Goal: Find contact information: Find contact information

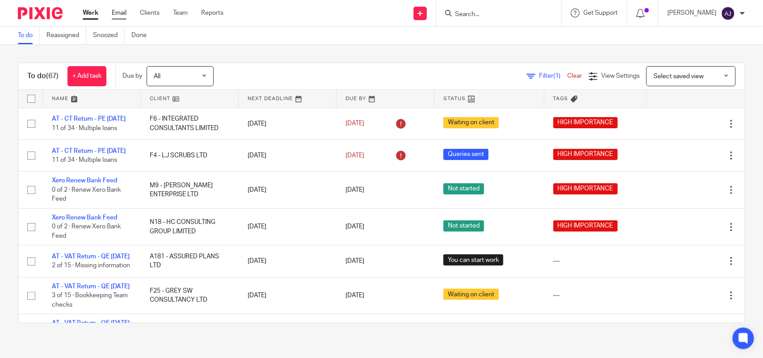
click at [121, 12] on link "Email" at bounding box center [119, 12] width 15 height 9
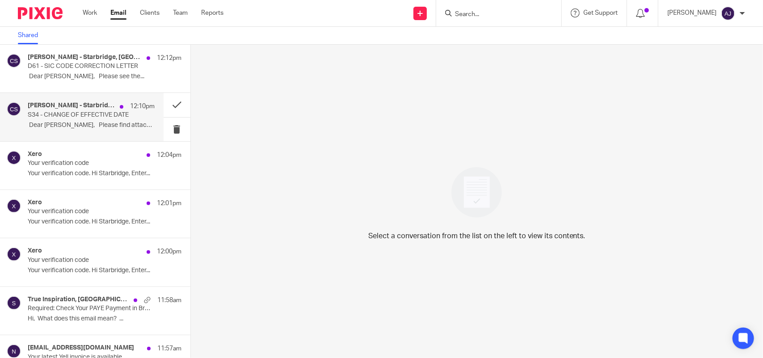
scroll to position [46, 0]
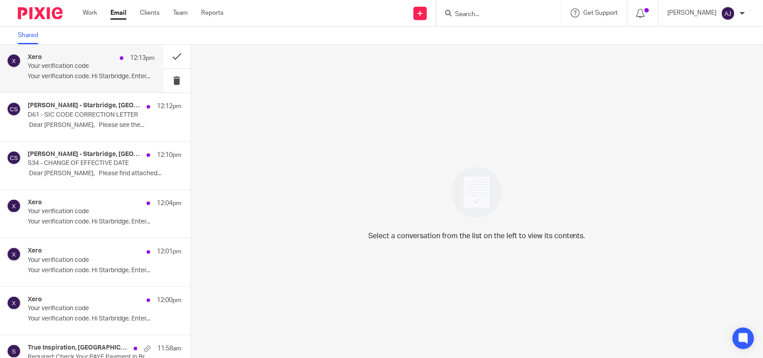
click at [94, 66] on p "Your verification code" at bounding box center [79, 67] width 102 height 8
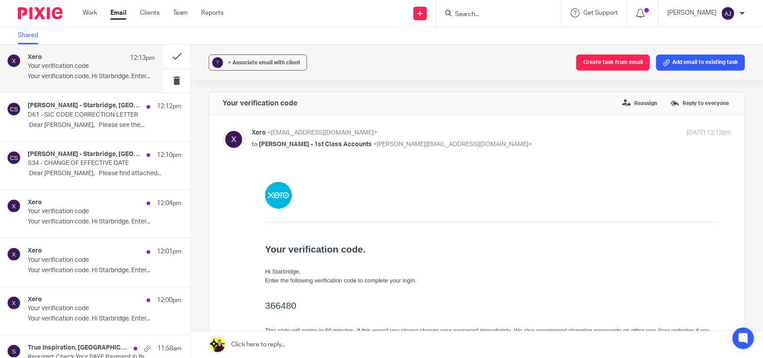
scroll to position [112, 0]
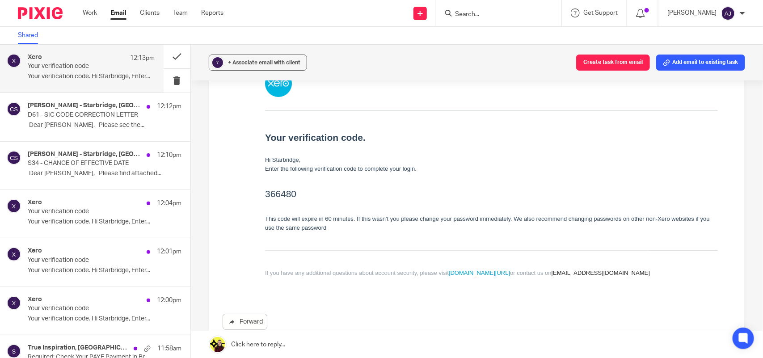
drag, startPoint x: 286, startPoint y: 184, endPoint x: 280, endPoint y: 190, distance: 7.9
click at [285, 184] on td "Your verification code. Hi Starbridge, Enter the following verification code to…" at bounding box center [491, 180] width 453 height 140
click at [280, 190] on h2 "366480" at bounding box center [491, 193] width 453 height 14
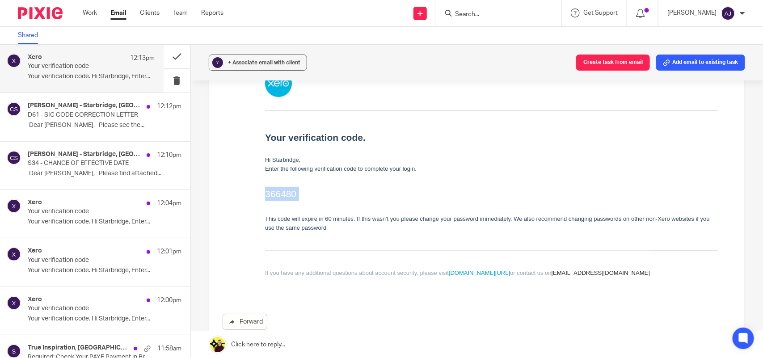
copy h2 "366480"
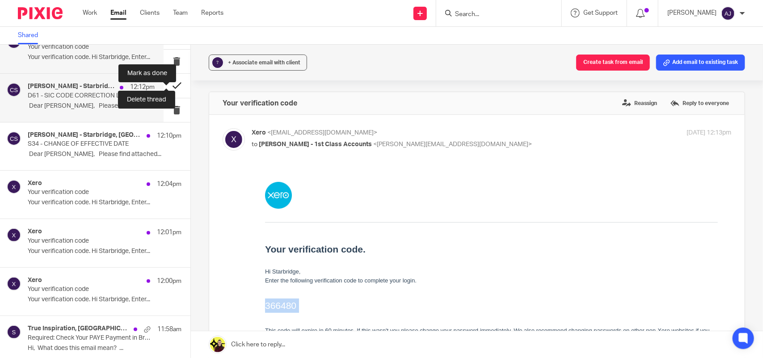
scroll to position [0, 0]
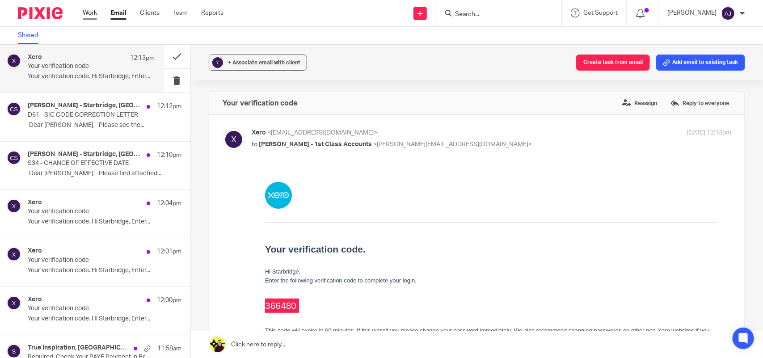
click at [90, 12] on link "Work" at bounding box center [90, 12] width 14 height 9
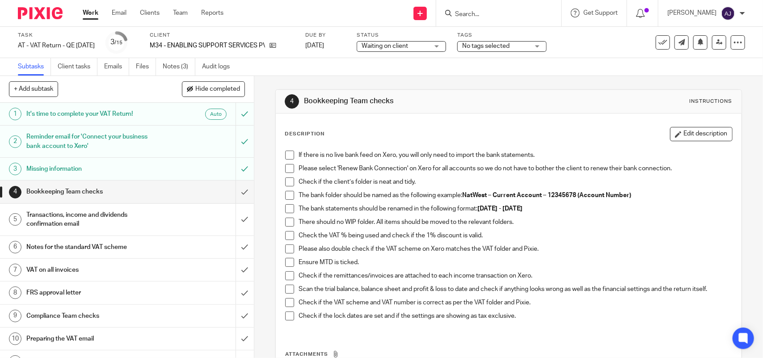
click at [126, 169] on h1 "Missing information" at bounding box center [93, 168] width 134 height 13
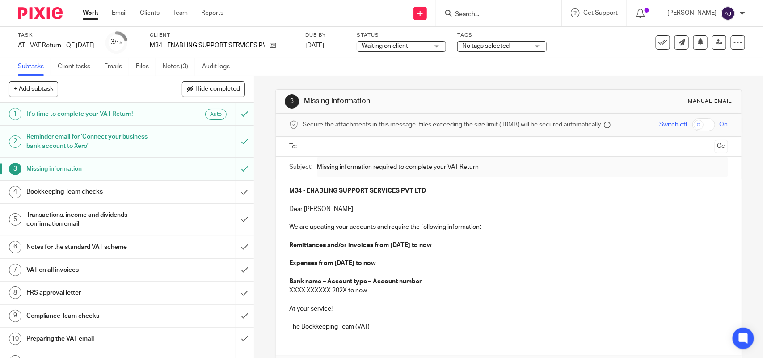
click at [477, 195] on p "M34 - ENABLING SUPPORT SERVICES PVT LTD" at bounding box center [508, 190] width 439 height 9
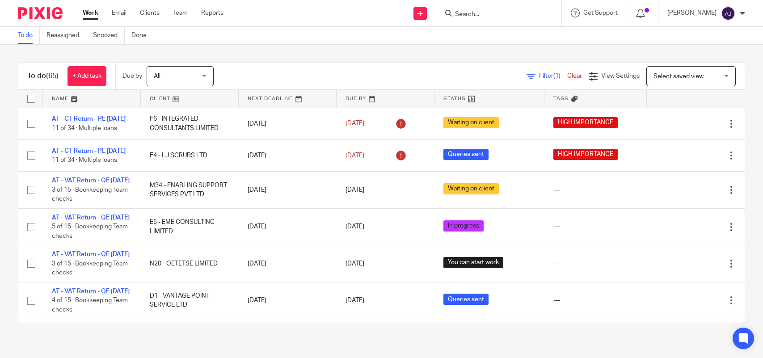
click at [483, 12] on input "Search" at bounding box center [494, 15] width 80 height 8
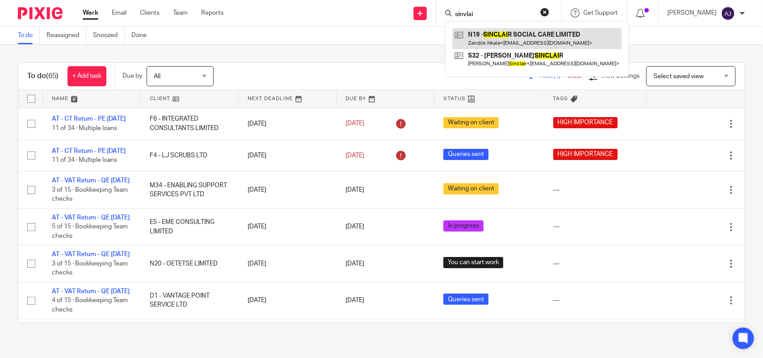
type input "sinvlai"
drag, startPoint x: 562, startPoint y: 32, endPoint x: 552, endPoint y: 32, distance: 9.4
click at [560, 32] on link at bounding box center [537, 38] width 169 height 21
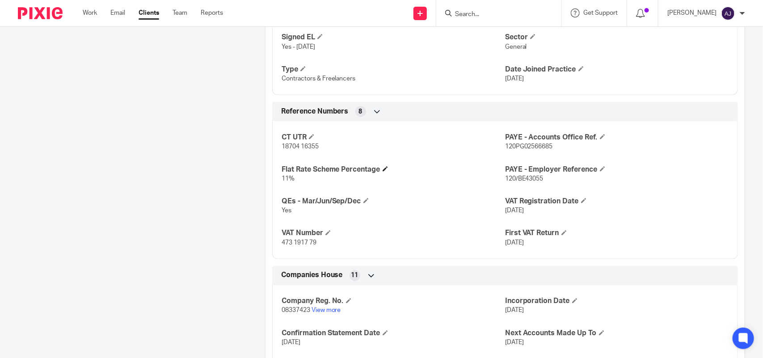
scroll to position [615, 0]
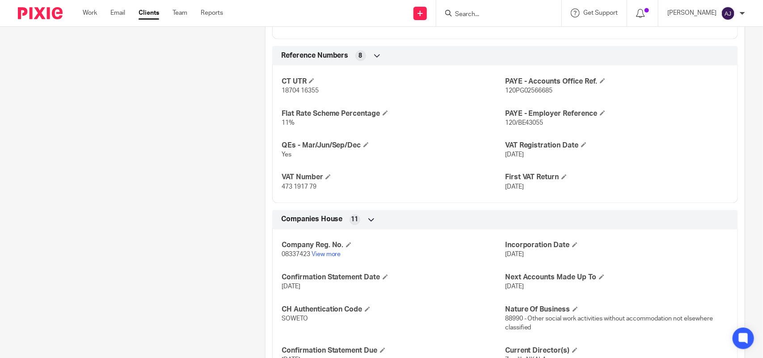
click at [296, 185] on p "473 1917 79" at bounding box center [394, 187] width 224 height 9
click at [296, 185] on span "473 1917 79" at bounding box center [299, 187] width 35 height 6
click at [298, 185] on span "473 1917 79" at bounding box center [299, 187] width 35 height 6
click at [300, 185] on span "473 1917 79" at bounding box center [299, 187] width 35 height 6
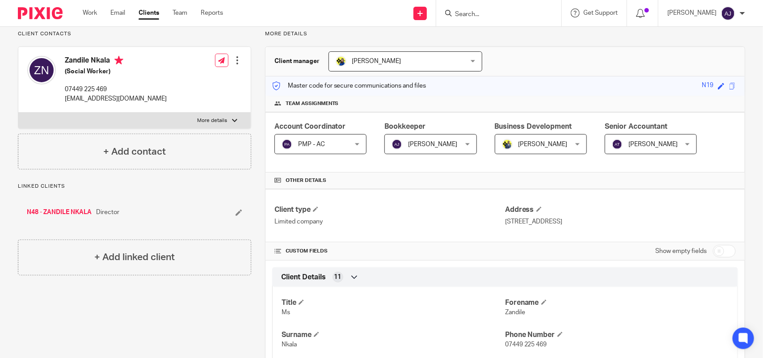
scroll to position [0, 0]
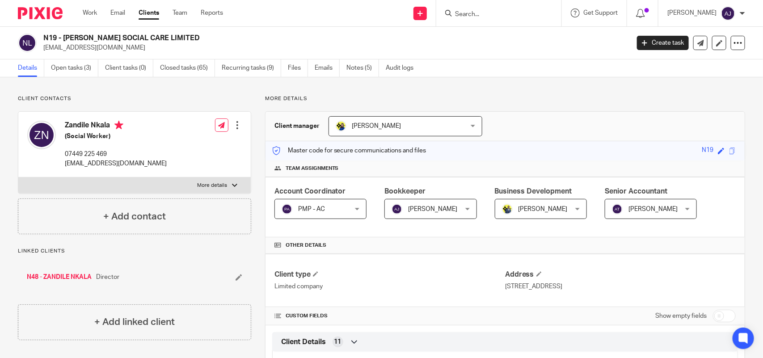
click at [529, 12] on input "Search" at bounding box center [494, 15] width 80 height 8
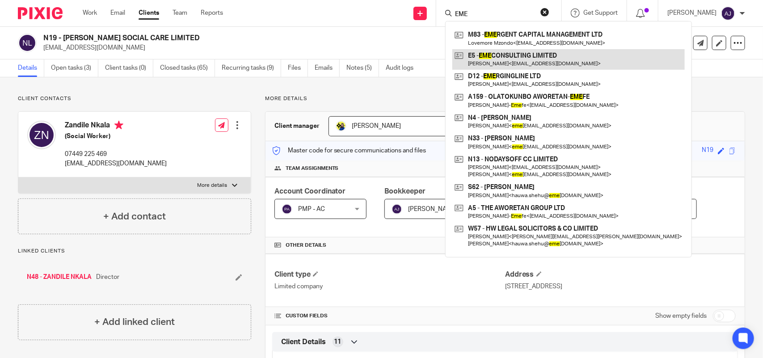
type input "EME"
click at [515, 50] on link at bounding box center [569, 59] width 233 height 21
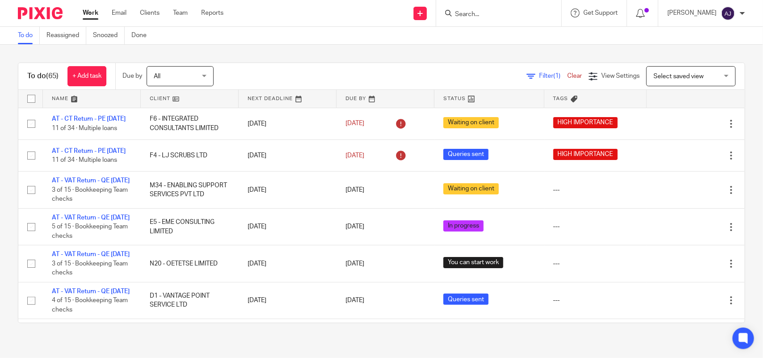
click at [491, 12] on input "Search" at bounding box center [494, 15] width 80 height 8
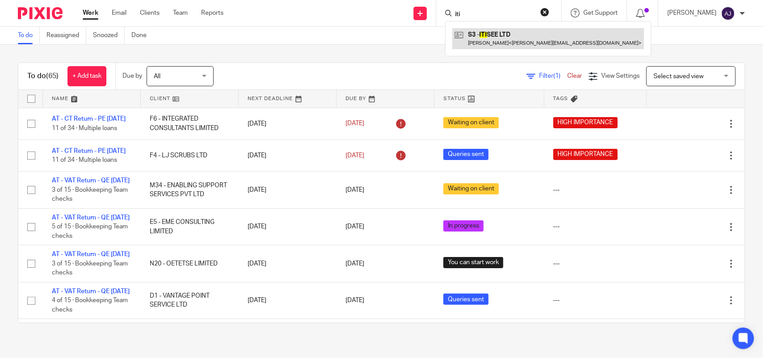
type input "iti"
click at [499, 30] on link at bounding box center [549, 38] width 192 height 21
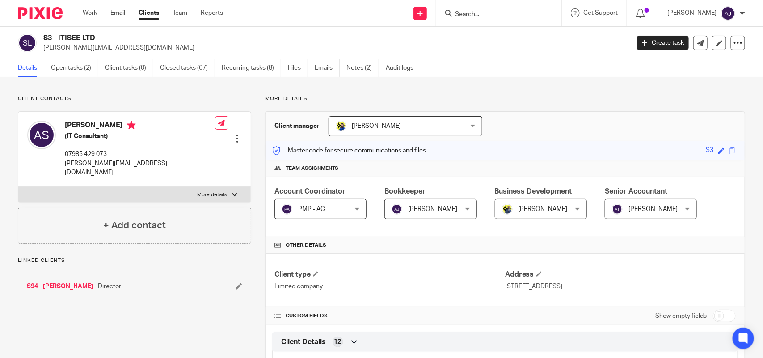
click at [74, 37] on h2 "S3 - ITISEE LTD" at bounding box center [275, 38] width 464 height 9
copy div "S3 - ITISEE LTD"
click at [142, 42] on div "S3 - ITISEE LTD ashley_sylvester@hotmail.co.uk" at bounding box center [333, 43] width 580 height 19
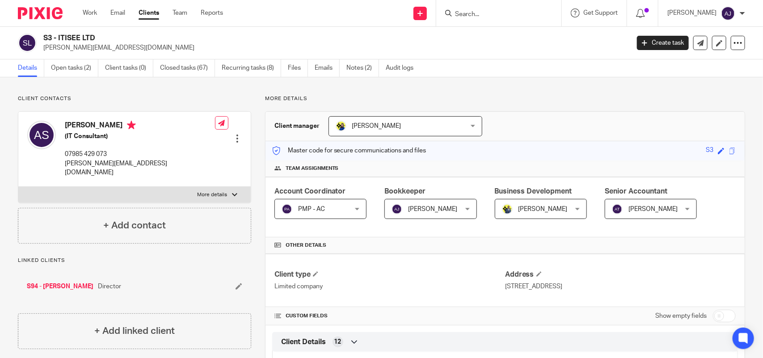
click at [114, 98] on p "Client contacts" at bounding box center [134, 98] width 233 height 7
